Goal: Task Accomplishment & Management: Use online tool/utility

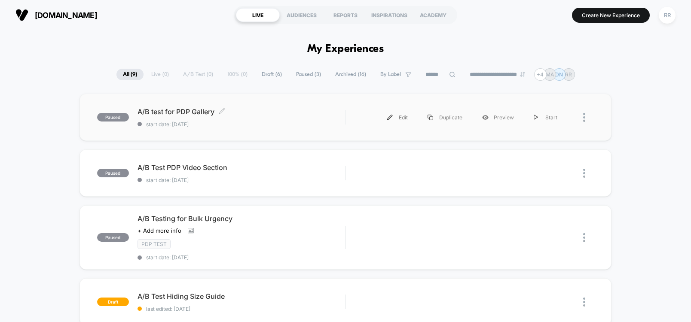
click at [207, 116] on span "A/B test for PDP Gallery Click to edit experience details" at bounding box center [240, 111] width 207 height 9
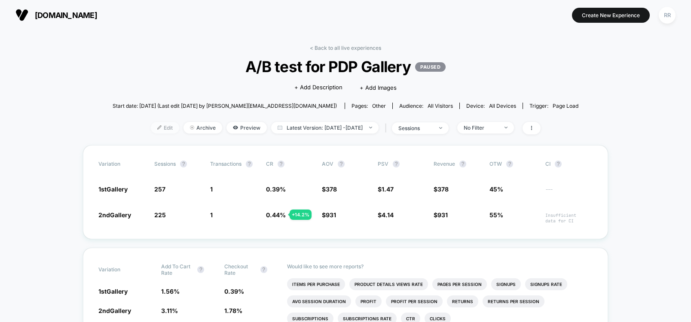
click at [151, 125] on span "Edit" at bounding box center [165, 128] width 28 height 12
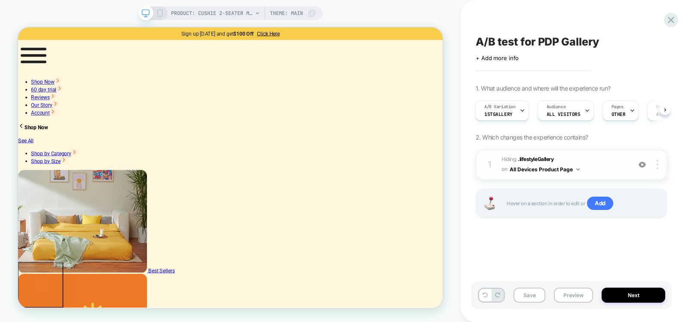
click at [571, 170] on button "All Devices Product Page" at bounding box center [544, 169] width 70 height 11
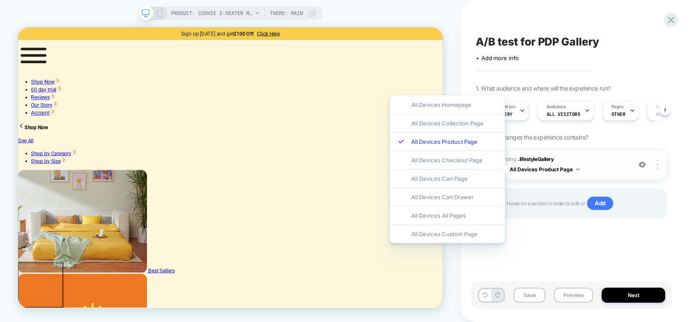
click at [571, 170] on button "All Devices Product Page" at bounding box center [544, 169] width 70 height 11
click at [554, 257] on div "A/B test for PDP Gallery Click to edit experience details + Add more info 1. Wh…" at bounding box center [571, 161] width 200 height 305
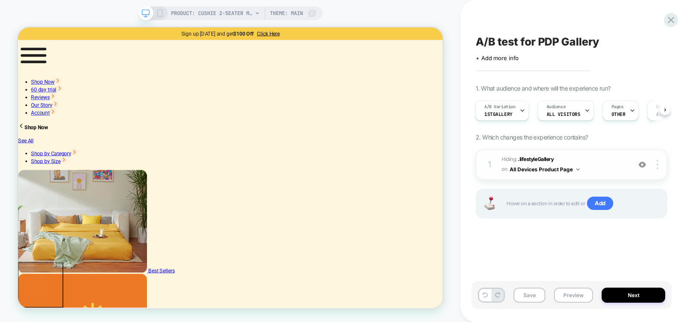
click at [576, 167] on button "All Devices Product Page" at bounding box center [544, 169] width 70 height 11
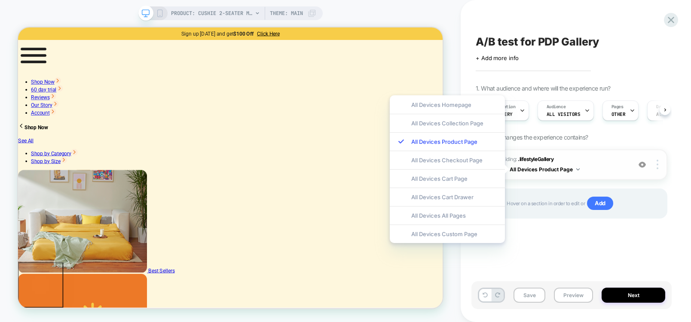
click at [576, 167] on button "All Devices Product Page" at bounding box center [544, 169] width 70 height 11
click at [574, 169] on button "All Devices Product Page" at bounding box center [544, 169] width 70 height 11
click at [544, 160] on span ".lifestyleGallery" at bounding box center [536, 159] width 36 height 6
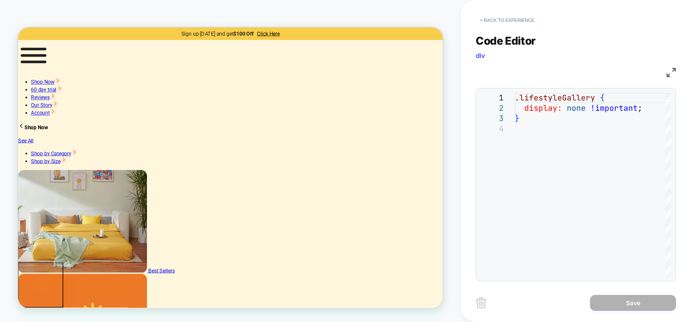
click at [482, 19] on button "< Back to experience" at bounding box center [506, 20] width 63 height 14
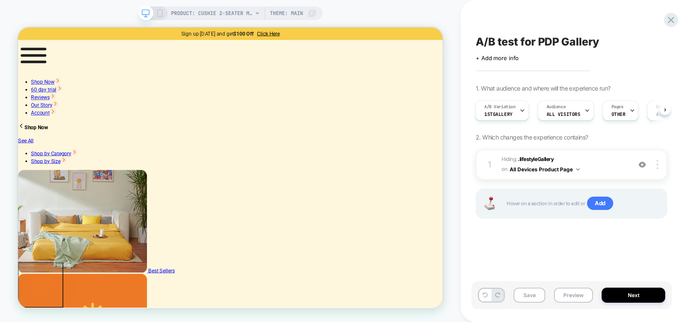
scroll to position [0, 2]
click at [519, 108] on icon at bounding box center [521, 111] width 6 height 6
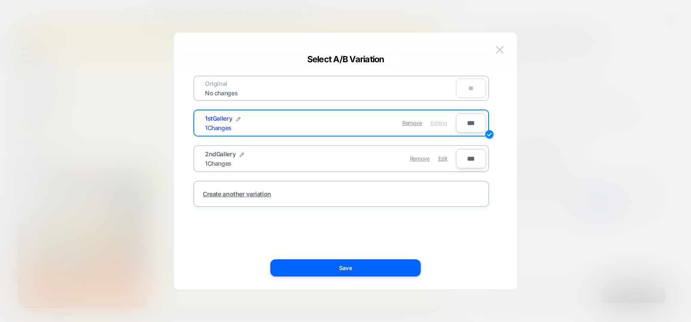
click at [281, 156] on div "2ndGallery 1 Changes" at bounding box center [267, 158] width 125 height 17
click at [286, 149] on div "2ndGallery 1 Changes Remove Edit" at bounding box center [325, 158] width 259 height 21
click at [364, 165] on div "Remove Edit" at bounding box center [390, 158] width 121 height 17
click at [503, 53] on img at bounding box center [500, 49] width 8 height 7
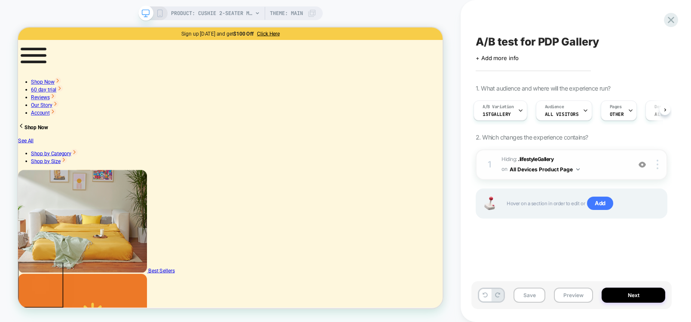
click at [572, 169] on button "All Devices Product Page" at bounding box center [544, 169] width 70 height 11
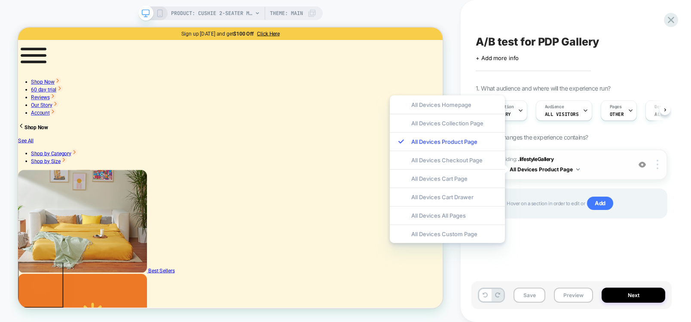
click at [572, 169] on button "All Devices Product Page" at bounding box center [544, 169] width 70 height 11
click at [524, 109] on div "A/B Variation 1stGallery" at bounding box center [500, 110] width 54 height 20
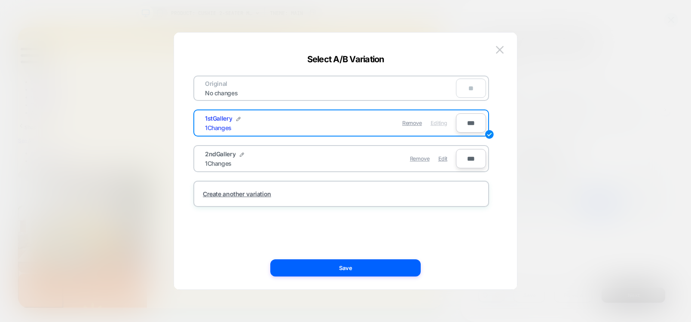
click at [226, 95] on div "No changes" at bounding box center [221, 92] width 50 height 7
click at [233, 158] on div "2ndGallery 1 Changes" at bounding box center [267, 158] width 125 height 17
click at [502, 47] on img at bounding box center [500, 49] width 8 height 7
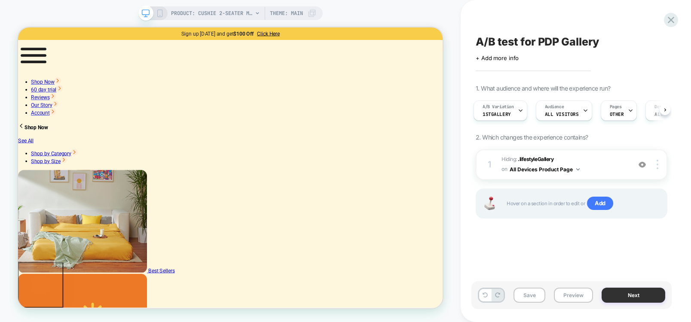
click at [643, 295] on button "Next" at bounding box center [633, 295] width 64 height 15
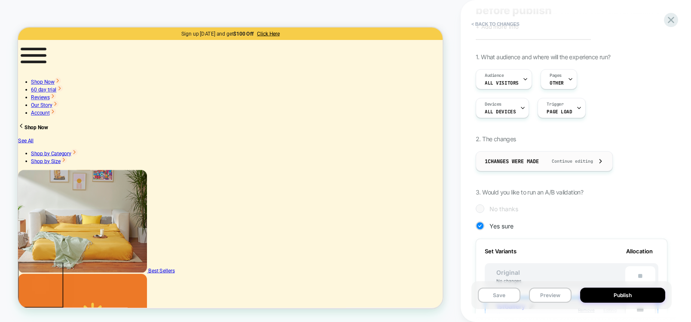
scroll to position [26, 0]
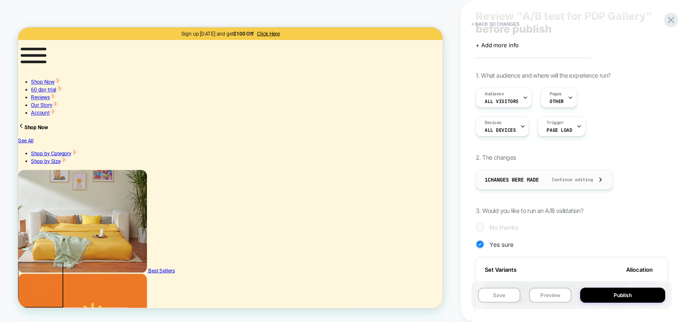
click at [537, 177] on span "1 Changes were made" at bounding box center [511, 180] width 54 height 7
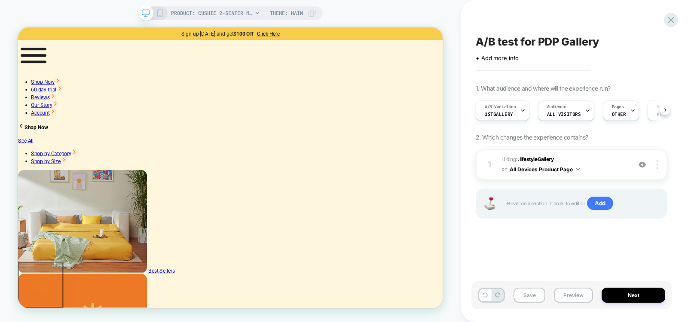
scroll to position [0, 0]
click at [636, 295] on button "Next" at bounding box center [633, 295] width 64 height 15
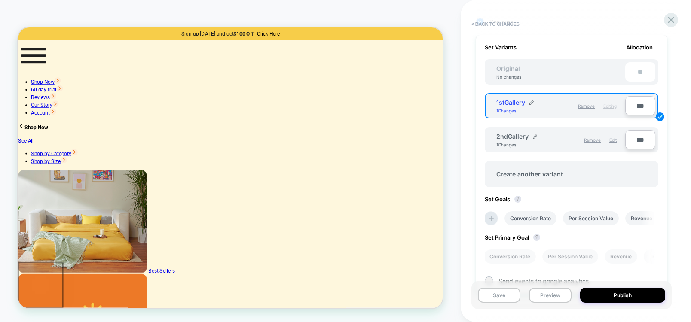
scroll to position [309, 0]
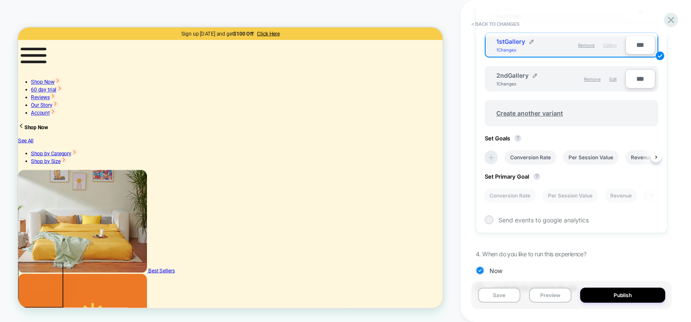
click at [490, 156] on icon at bounding box center [490, 157] width 5 height 5
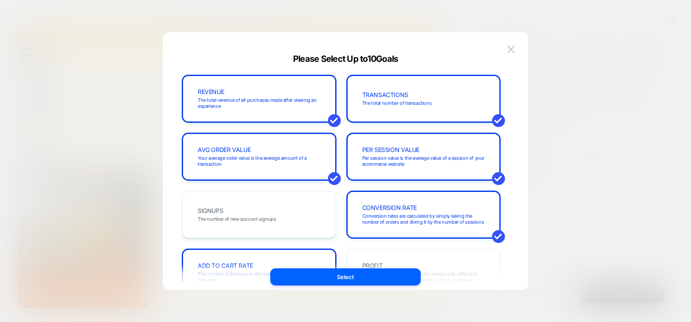
click at [642, 157] on div at bounding box center [345, 161] width 691 height 322
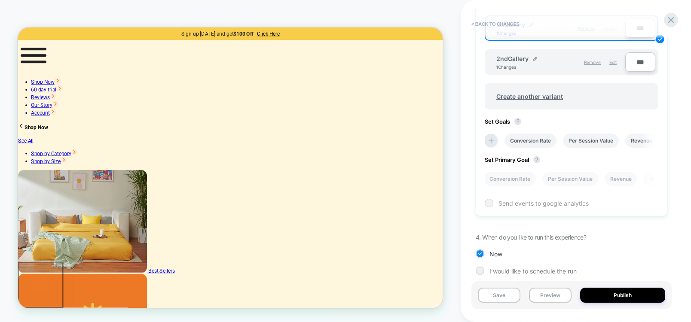
scroll to position [335, 0]
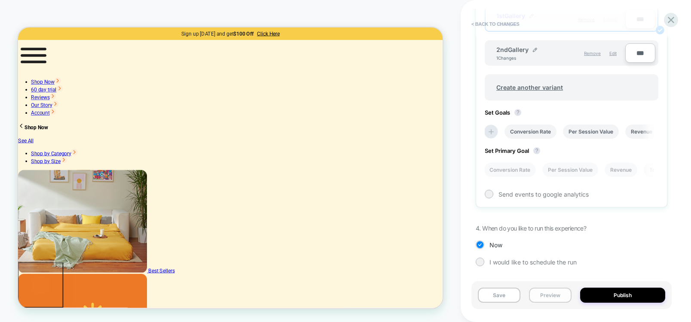
click at [557, 296] on button "Preview" at bounding box center [550, 295] width 43 height 15
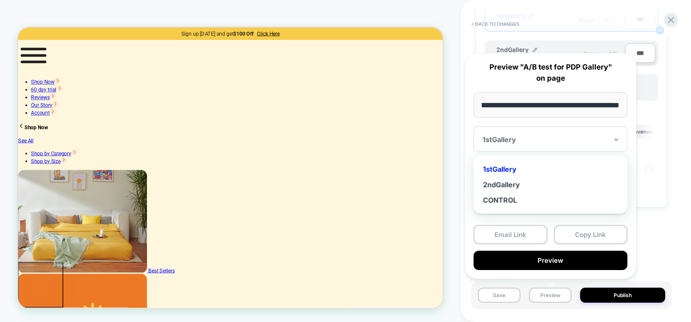
scroll to position [0, 0]
click at [523, 143] on div at bounding box center [544, 139] width 125 height 9
click at [515, 181] on div "2ndGallery" at bounding box center [550, 184] width 145 height 15
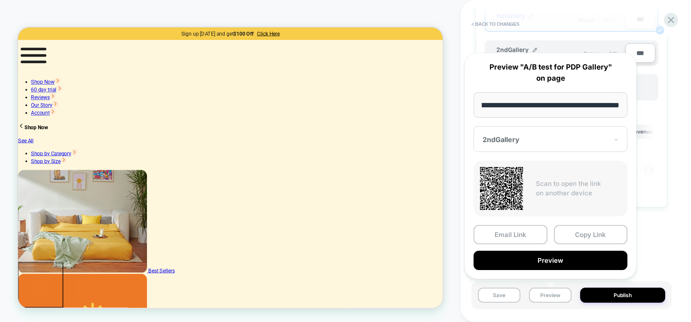
scroll to position [0, 197]
drag, startPoint x: 524, startPoint y: 107, endPoint x: 640, endPoint y: 115, distance: 116.6
click at [640, 115] on div "**********" at bounding box center [550, 166] width 189 height 244
click at [591, 111] on input "**********" at bounding box center [550, 104] width 154 height 25
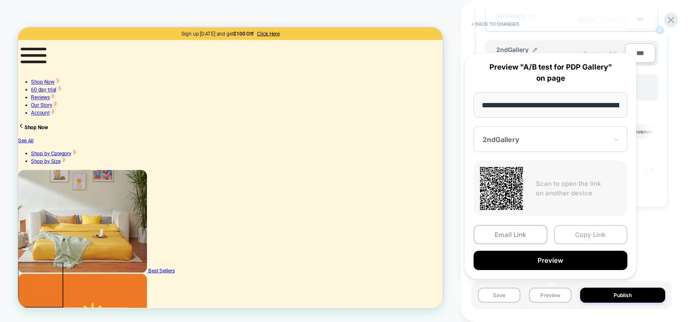
click at [582, 238] on button "Copy Link" at bounding box center [591, 234] width 74 height 19
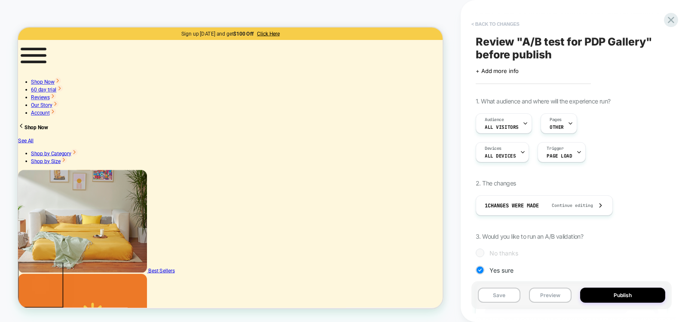
click at [479, 25] on button "< Back to changes" at bounding box center [495, 24] width 57 height 14
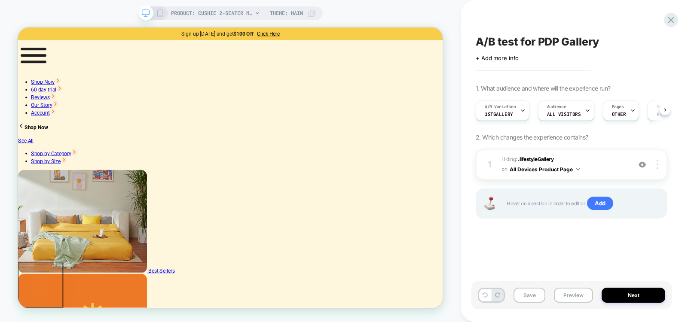
scroll to position [0, 0]
click at [579, 166] on span "Hiding : .lifestyleGallery .lifestyleGallery on All Devices Product Page" at bounding box center [563, 165] width 125 height 20
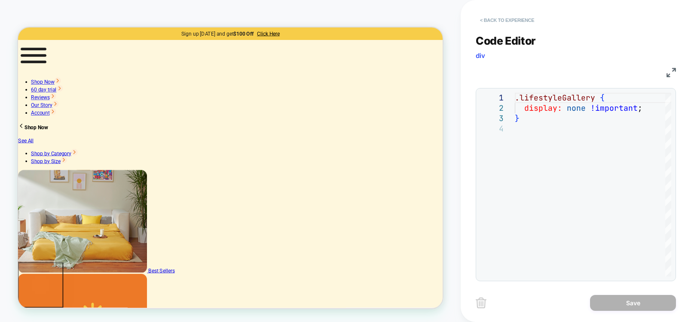
click at [487, 15] on button "< Back to experience" at bounding box center [506, 20] width 63 height 14
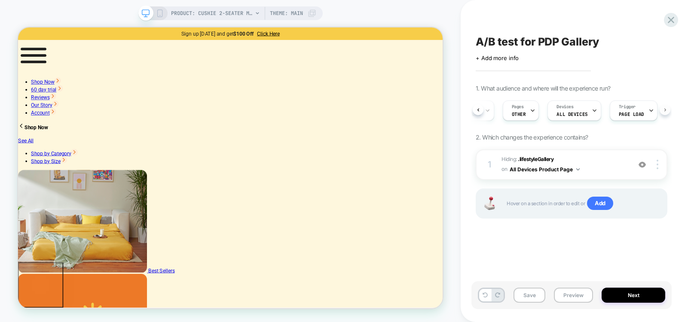
scroll to position [0, 111]
click at [630, 292] on button "Next" at bounding box center [633, 295] width 64 height 15
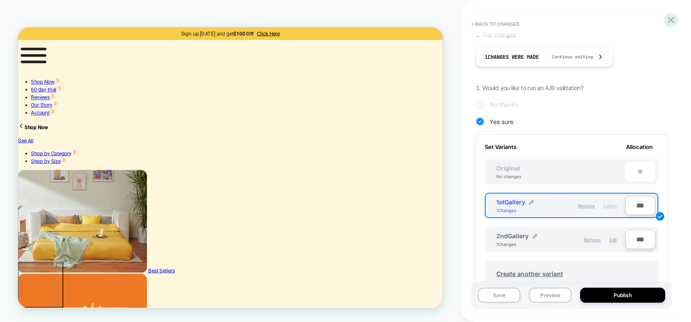
scroll to position [206, 0]
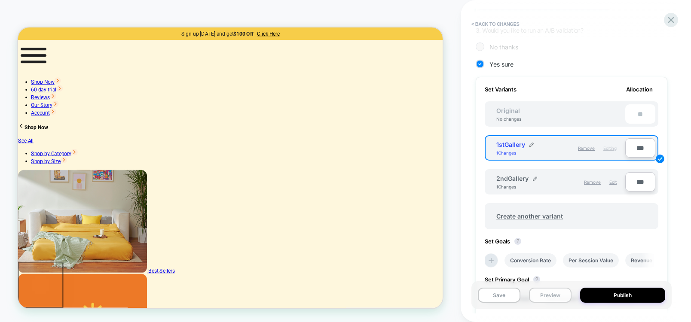
click at [544, 292] on button "Preview" at bounding box center [550, 295] width 43 height 15
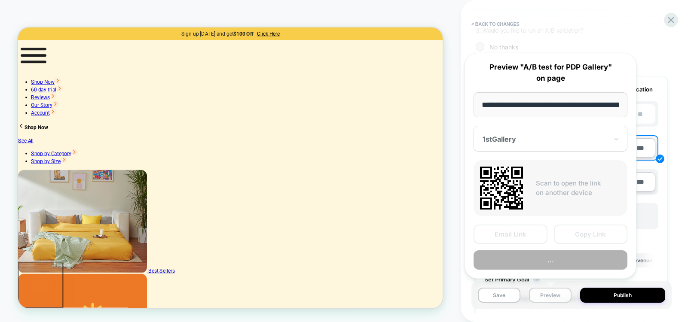
scroll to position [0, 197]
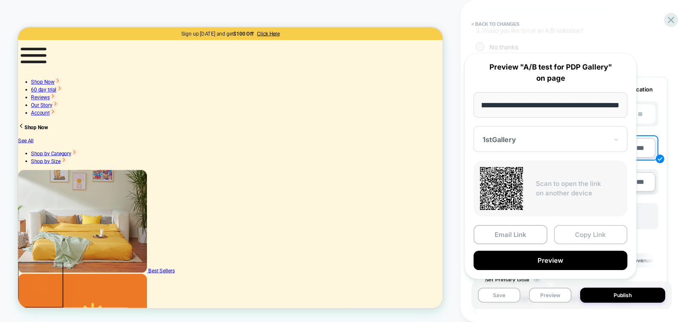
click at [592, 228] on button "Copy Link" at bounding box center [591, 234] width 74 height 19
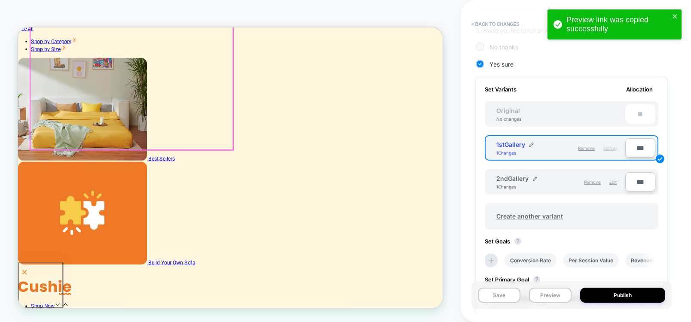
scroll to position [155, 0]
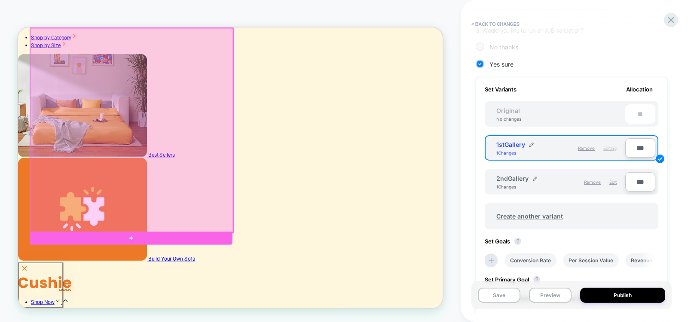
click at [299, 282] on div at bounding box center [169, 164] width 270 height 273
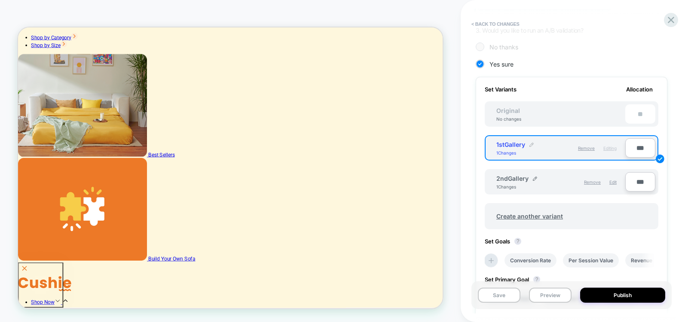
click at [530, 142] on div at bounding box center [531, 144] width 4 height 7
click at [472, 179] on div "**********" at bounding box center [571, 161] width 200 height 305
click at [566, 151] on img at bounding box center [567, 149] width 4 height 4
